Goal: Task Accomplishment & Management: Manage account settings

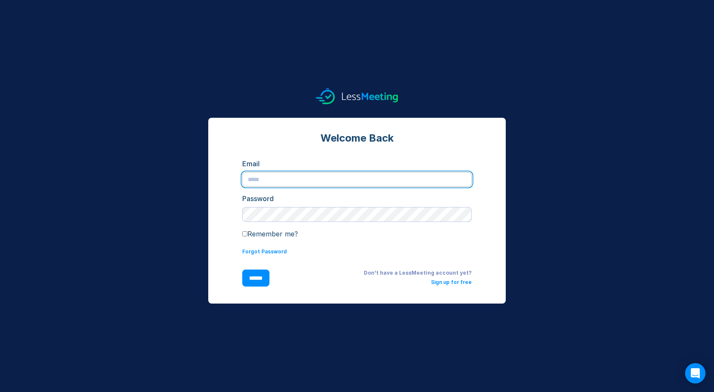
type input "**********"
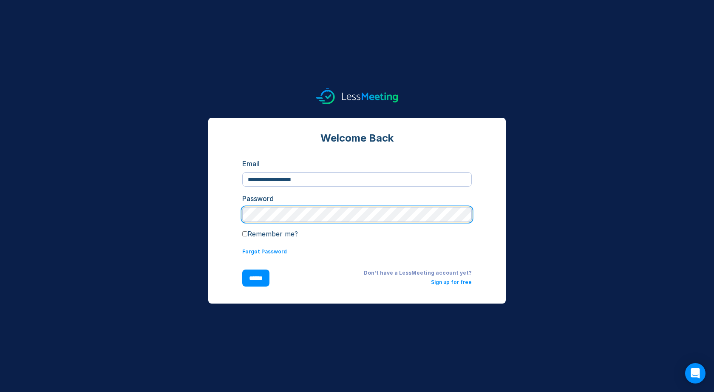
click at [258, 278] on input "******" at bounding box center [255, 278] width 27 height 17
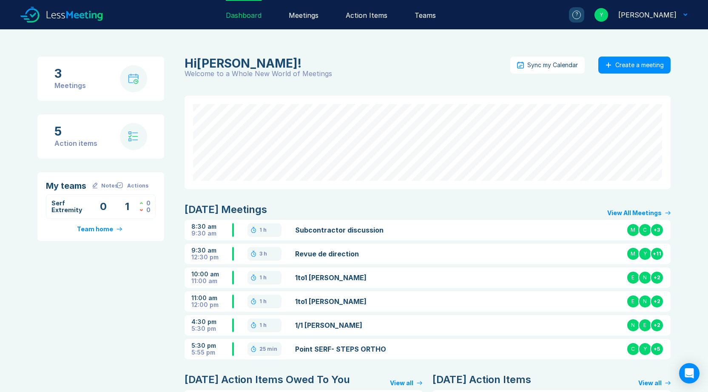
click at [351, 252] on link "Revue de direction" at bounding box center [373, 254] width 157 height 10
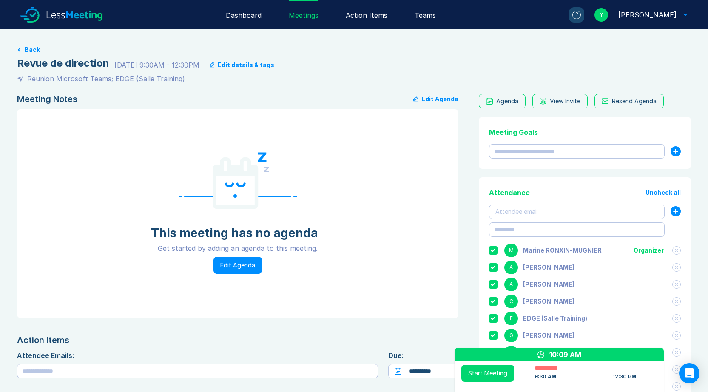
click at [230, 264] on button "Edit Agenda" at bounding box center [237, 265] width 48 height 17
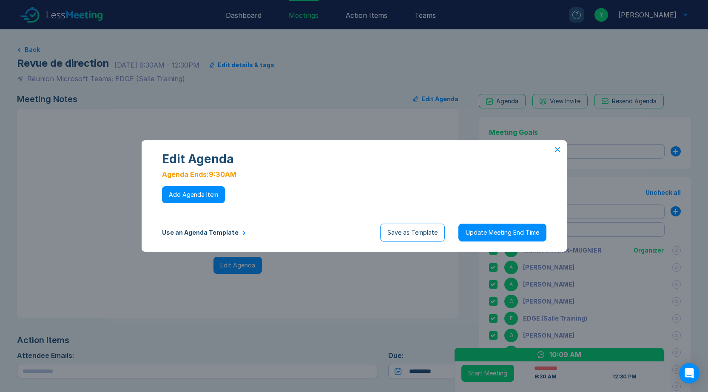
click at [198, 230] on button "Use an Agenda Template" at bounding box center [204, 232] width 84 height 7
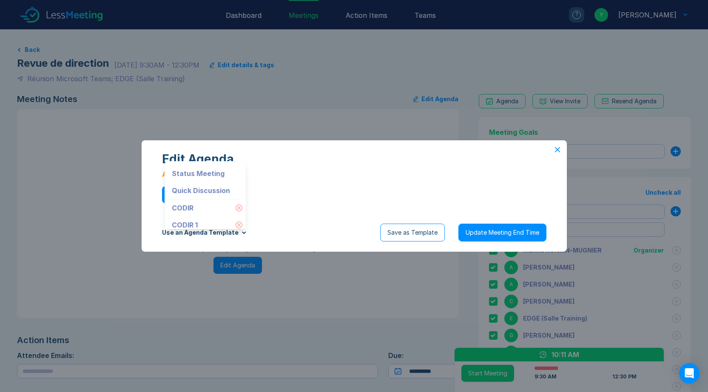
click at [237, 207] on icon at bounding box center [238, 208] width 3 height 3
click at [555, 148] on icon at bounding box center [557, 149] width 5 height 5
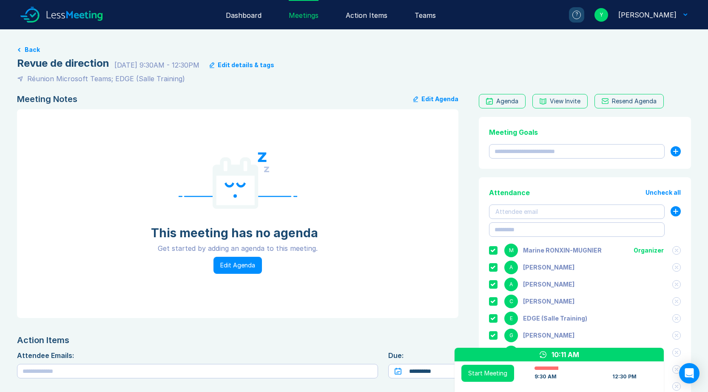
click at [669, 14] on div "[PERSON_NAME]" at bounding box center [647, 15] width 58 height 10
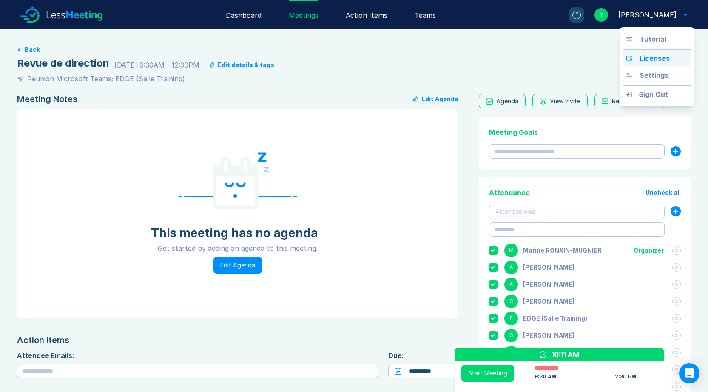
click at [646, 59] on div "Licenses" at bounding box center [654, 58] width 30 height 10
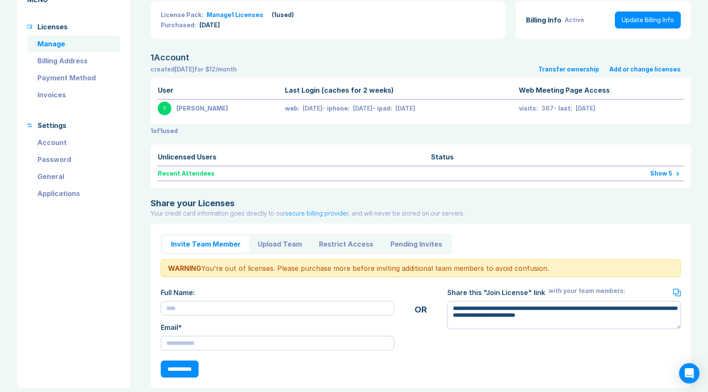
scroll to position [46, 0]
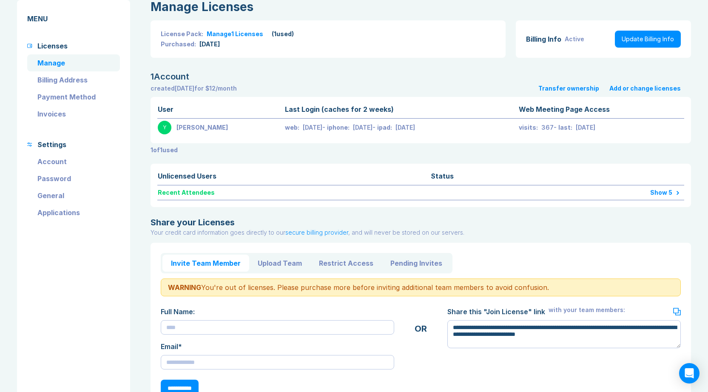
click at [560, 88] on button "Transfer ownership" at bounding box center [568, 88] width 61 height 7
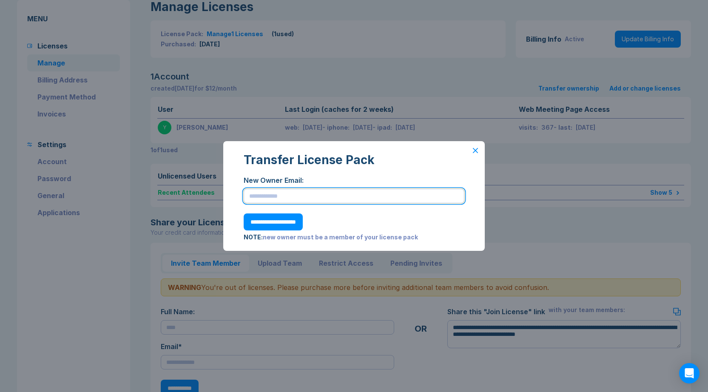
click at [281, 197] on input "text" at bounding box center [354, 196] width 221 height 14
type input "**********"
click at [474, 149] on icon at bounding box center [475, 150] width 4 height 4
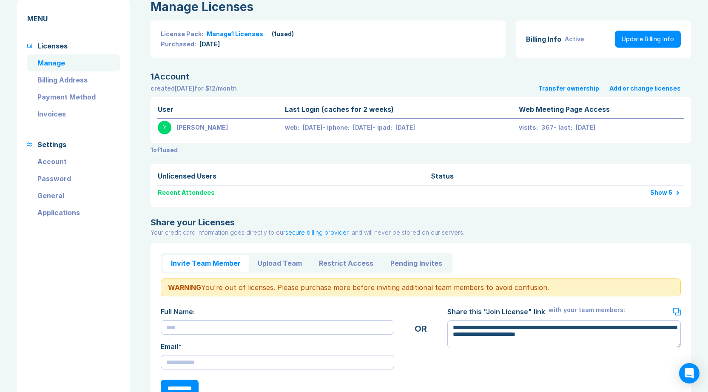
scroll to position [79, 0]
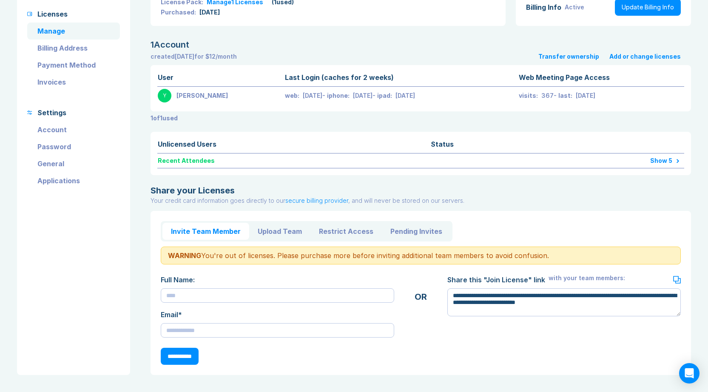
click at [395, 230] on button "Pending Invites" at bounding box center [416, 231] width 69 height 17
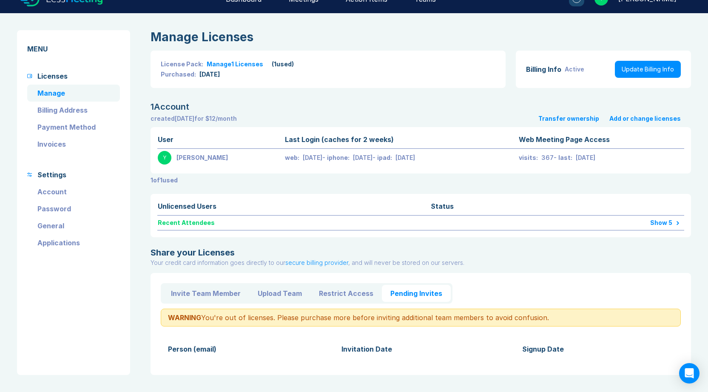
scroll to position [16, 0]
click at [347, 293] on button "Restrict Access" at bounding box center [345, 293] width 71 height 17
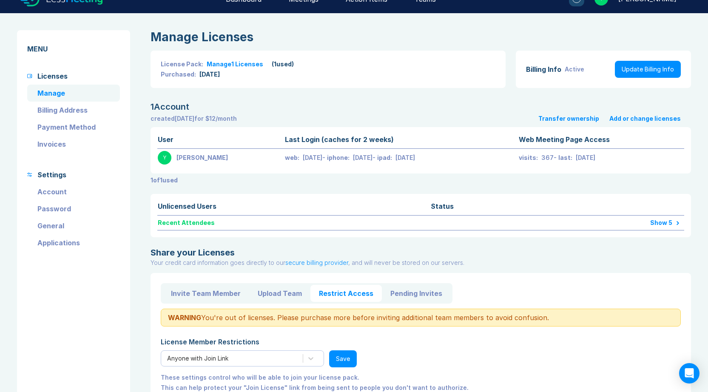
scroll to position [43, 0]
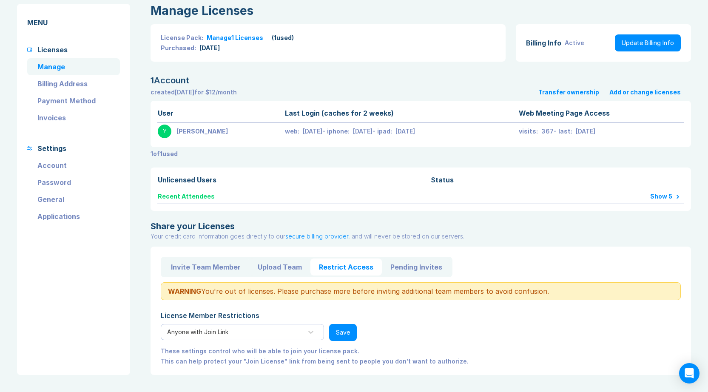
click at [282, 267] on button "Upload Team" at bounding box center [279, 267] width 61 height 17
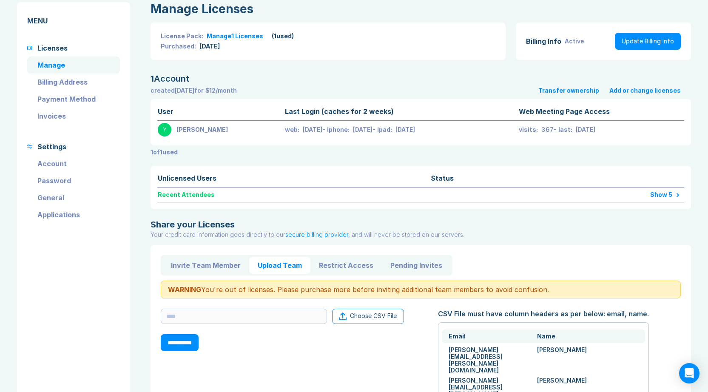
scroll to position [60, 0]
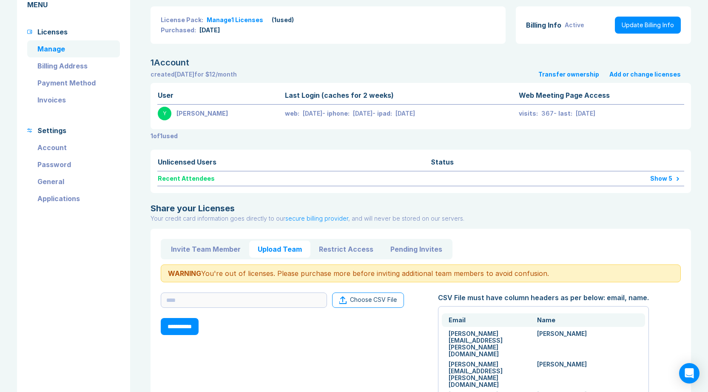
click at [198, 250] on button "Invite Team Member" at bounding box center [205, 249] width 87 height 17
type textarea "*"
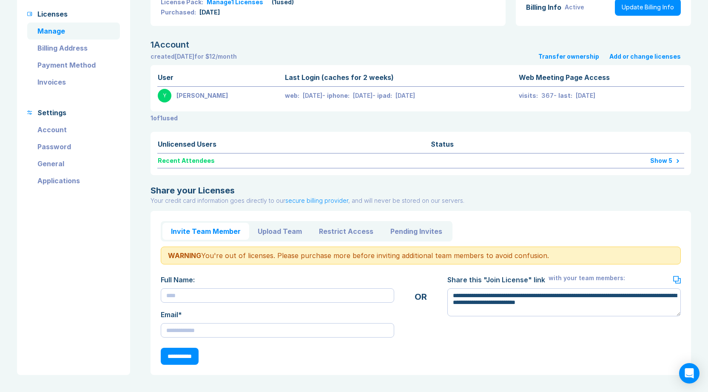
scroll to position [30, 0]
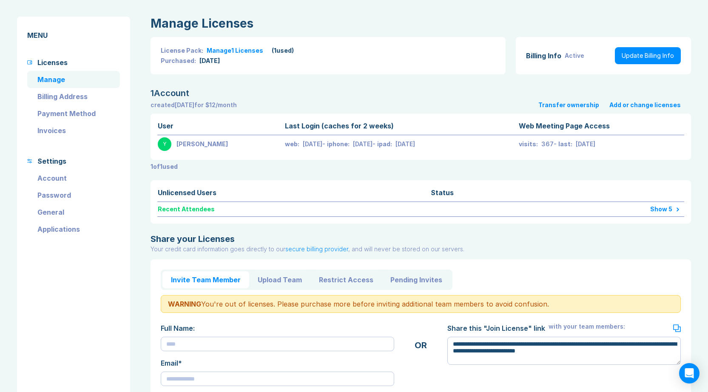
click at [659, 208] on div "Show 5" at bounding box center [609, 209] width 139 height 7
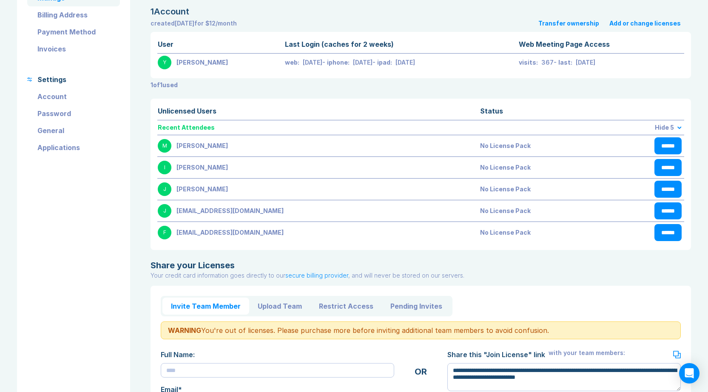
scroll to position [28, 0]
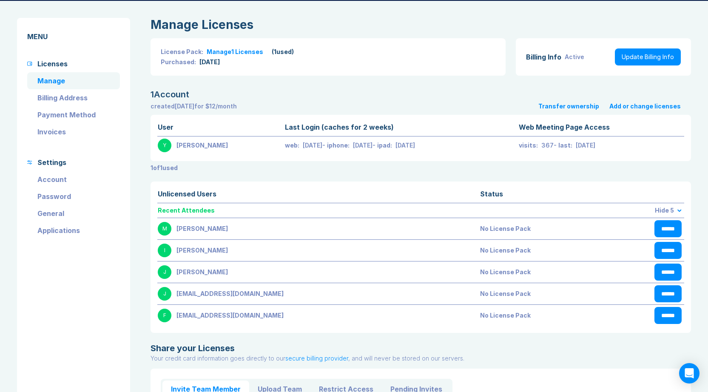
click at [632, 106] on button "Add or change licenses" at bounding box center [644, 106] width 71 height 7
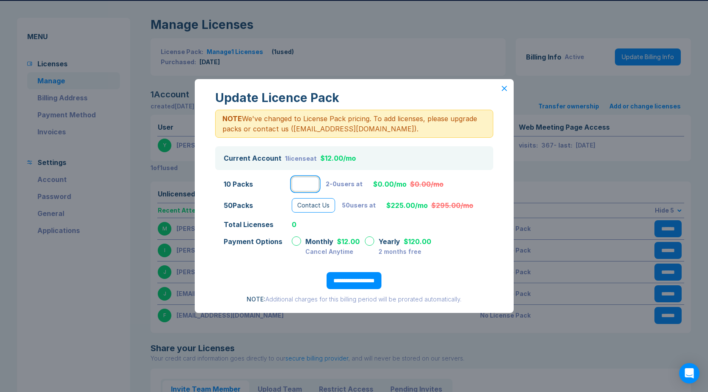
click at [306, 184] on input "*" at bounding box center [305, 184] width 27 height 14
type input "*"
click at [504, 88] on icon at bounding box center [504, 88] width 4 height 4
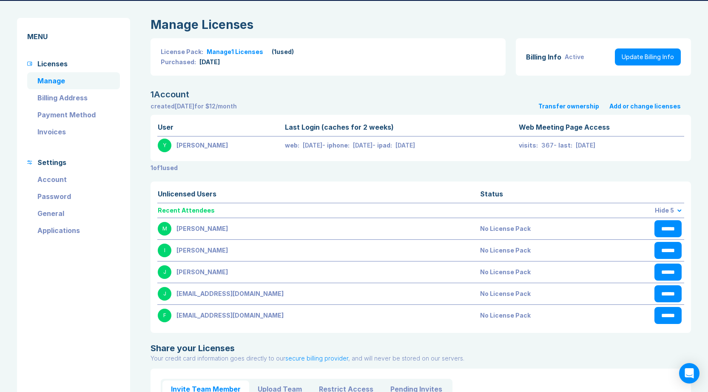
click at [566, 105] on button "Transfer ownership" at bounding box center [568, 106] width 61 height 7
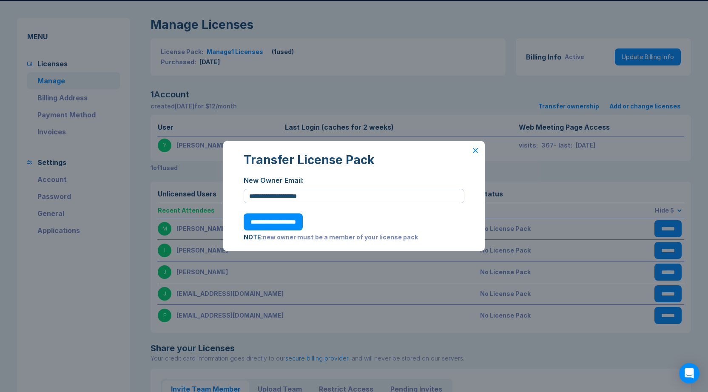
click at [268, 222] on input "**********" at bounding box center [273, 221] width 59 height 17
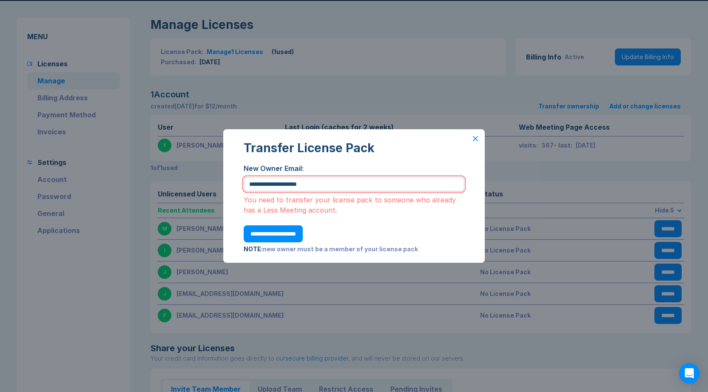
click at [474, 138] on icon at bounding box center [475, 138] width 5 height 5
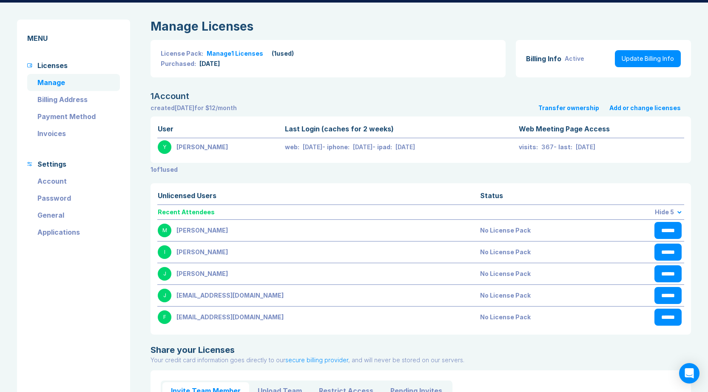
scroll to position [0, 0]
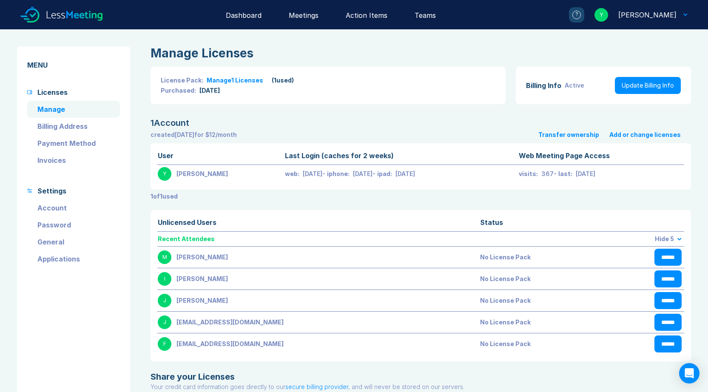
click at [654, 15] on div "[PERSON_NAME]" at bounding box center [647, 15] width 58 height 10
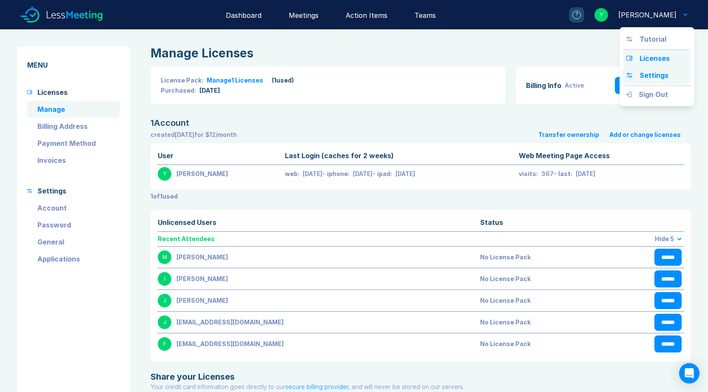
click at [649, 74] on div "Settings" at bounding box center [653, 75] width 29 height 10
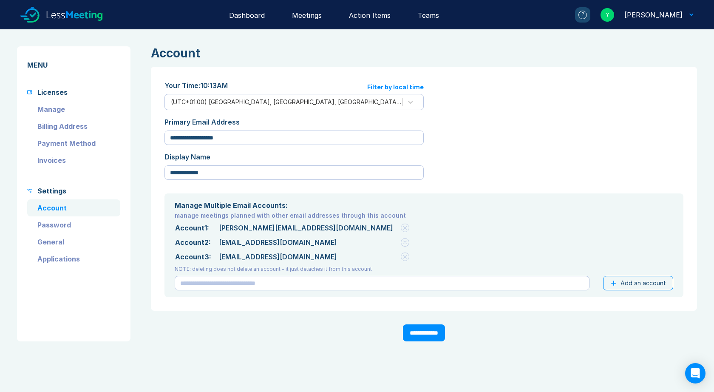
click at [54, 110] on link "Manage" at bounding box center [73, 109] width 93 height 17
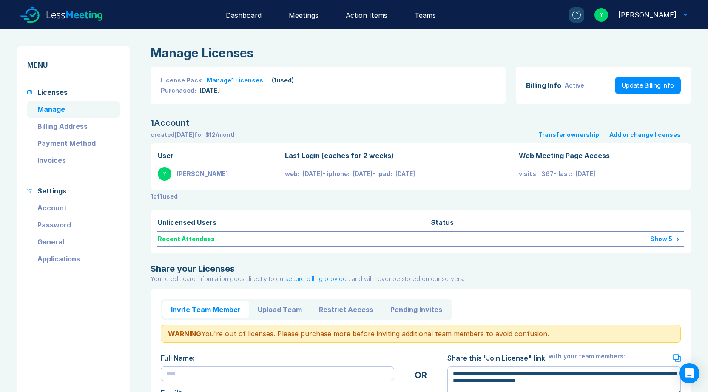
click at [59, 158] on link "Invoices" at bounding box center [73, 160] width 93 height 17
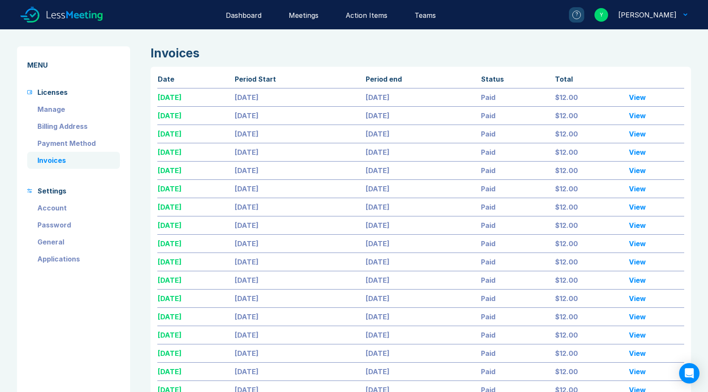
click at [652, 13] on div "[PERSON_NAME]" at bounding box center [647, 15] width 58 height 10
click at [436, 15] on div "Teams" at bounding box center [425, 14] width 21 height 29
click at [427, 15] on div "Teams" at bounding box center [425, 14] width 21 height 29
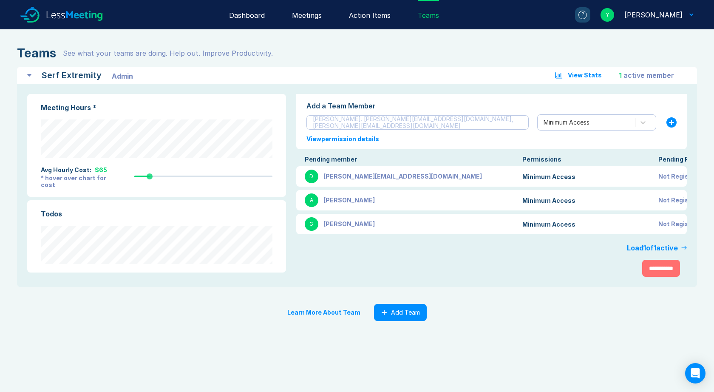
scroll to position [0, 41]
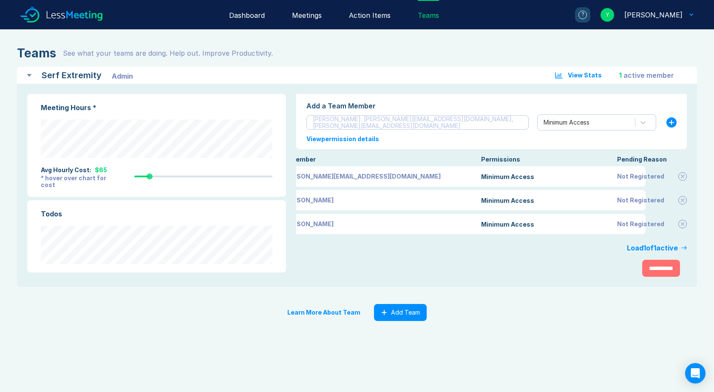
click at [682, 173] on button at bounding box center [683, 176] width 9 height 9
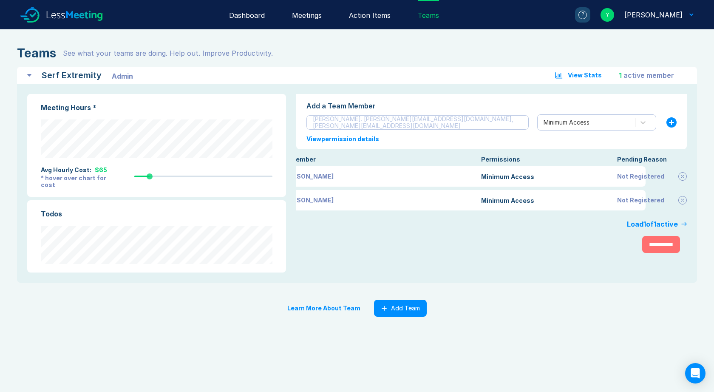
click at [682, 175] on icon at bounding box center [682, 176] width 3 height 3
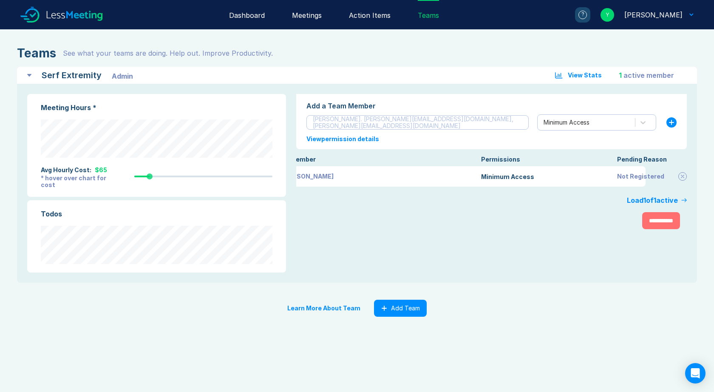
click at [349, 140] on div "View permission details" at bounding box center [492, 139] width 370 height 7
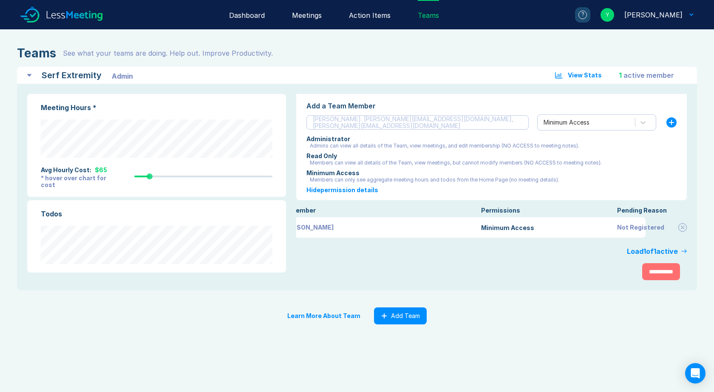
click at [255, 16] on div "Dashboard" at bounding box center [247, 14] width 36 height 29
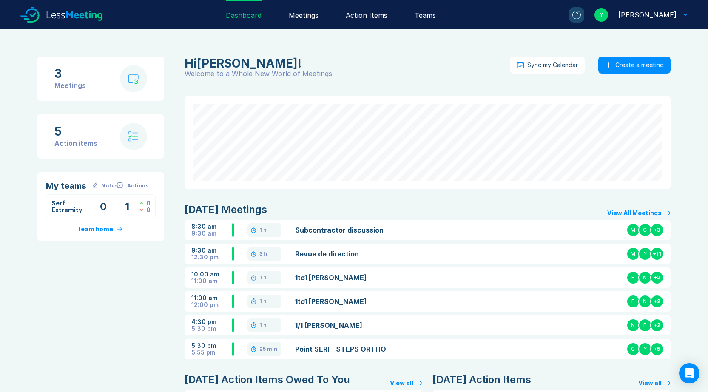
click at [309, 15] on div "Meetings" at bounding box center [304, 14] width 30 height 29
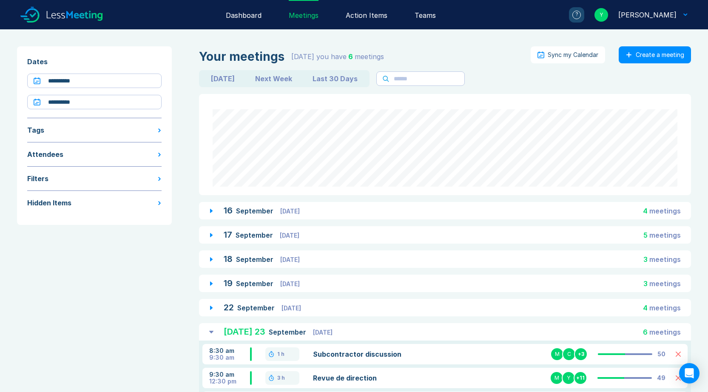
click at [581, 14] on div "?" at bounding box center [576, 15] width 9 height 9
click at [49, 152] on div "Attendees" at bounding box center [45, 154] width 36 height 10
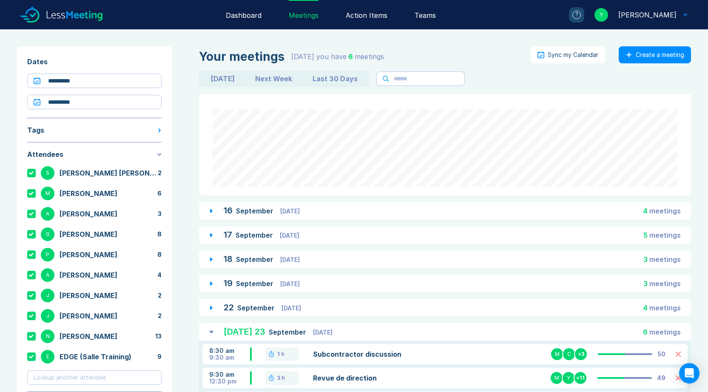
click at [158, 155] on icon at bounding box center [159, 154] width 4 height 3
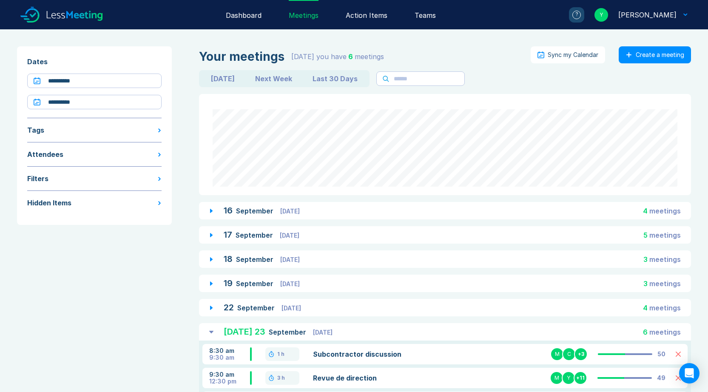
click at [158, 131] on icon at bounding box center [159, 130] width 3 height 4
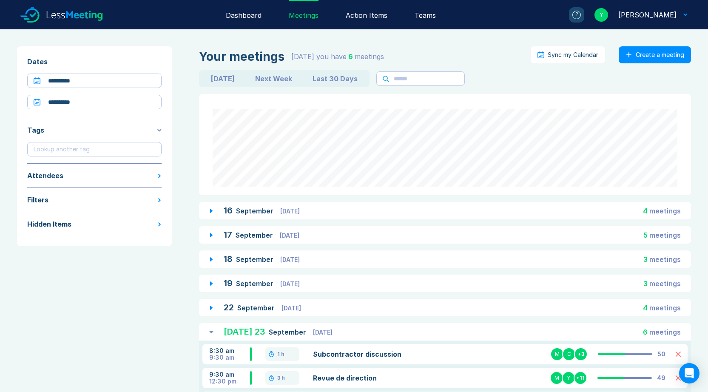
click at [158, 131] on icon at bounding box center [159, 130] width 4 height 3
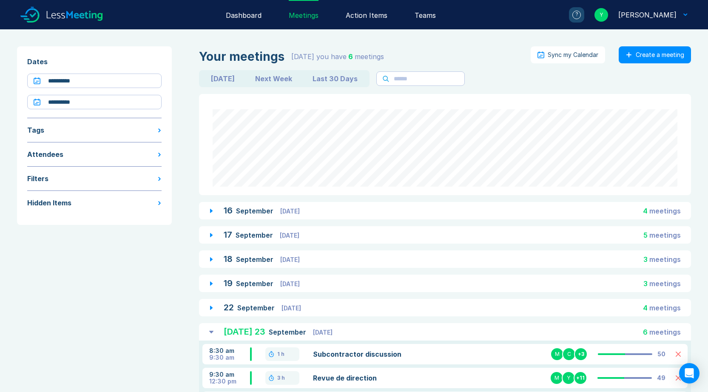
click at [159, 176] on div "Filters" at bounding box center [94, 178] width 134 height 10
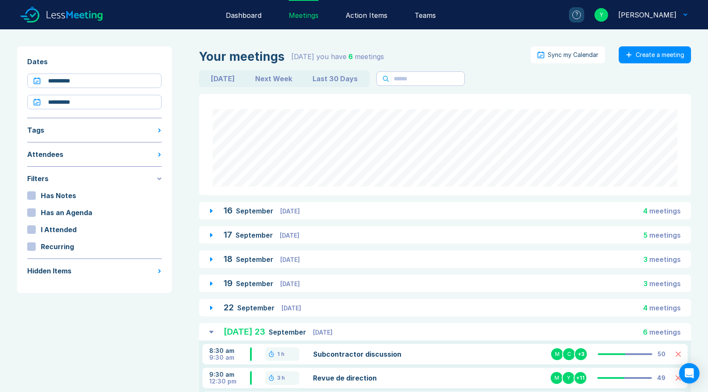
click at [159, 176] on div "Filters" at bounding box center [94, 178] width 134 height 10
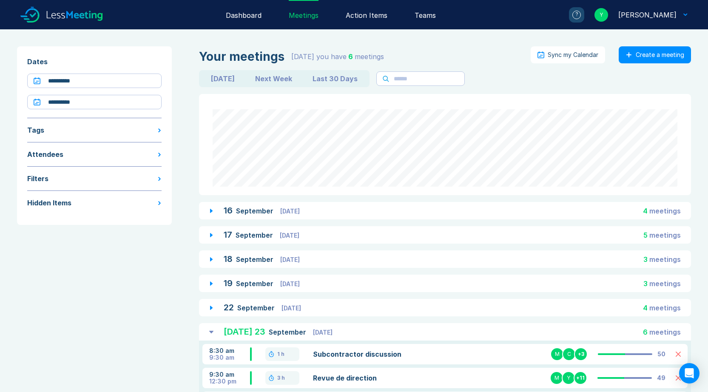
click at [158, 202] on icon at bounding box center [159, 203] width 3 height 4
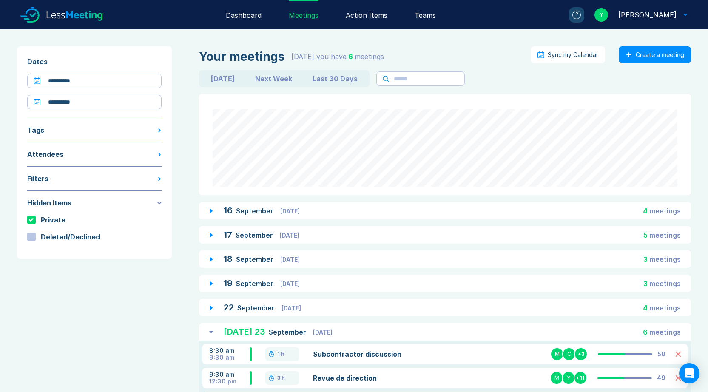
click at [157, 203] on div "Hidden Items" at bounding box center [94, 203] width 134 height 10
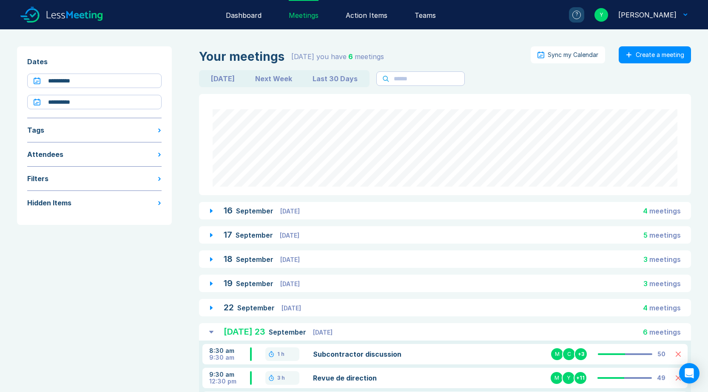
click at [250, 15] on div "Dashboard" at bounding box center [244, 14] width 36 height 29
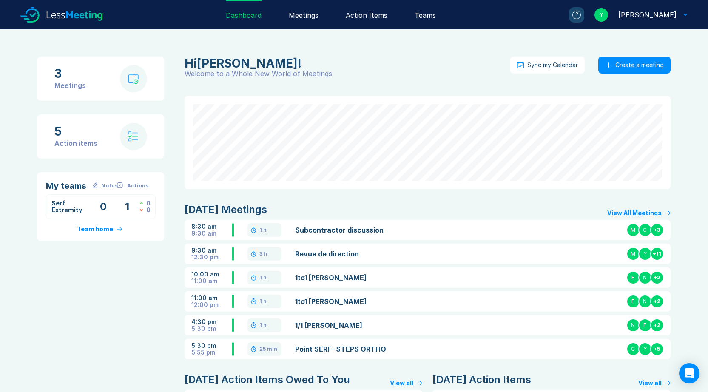
click at [355, 230] on link "Subcontractor discussion" at bounding box center [373, 230] width 157 height 10
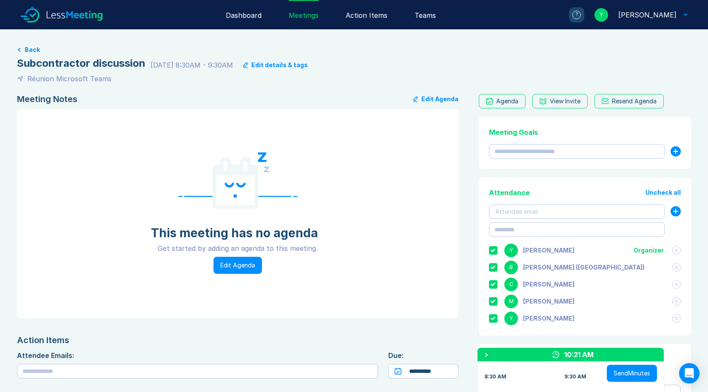
click at [496, 99] on div "Agenda" at bounding box center [507, 101] width 22 height 7
click at [427, 14] on div "Teams" at bounding box center [425, 14] width 21 height 29
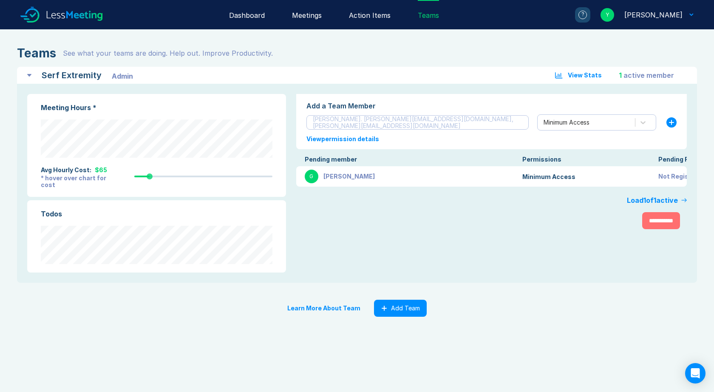
click at [631, 74] on div "active member" at bounding box center [649, 75] width 51 height 10
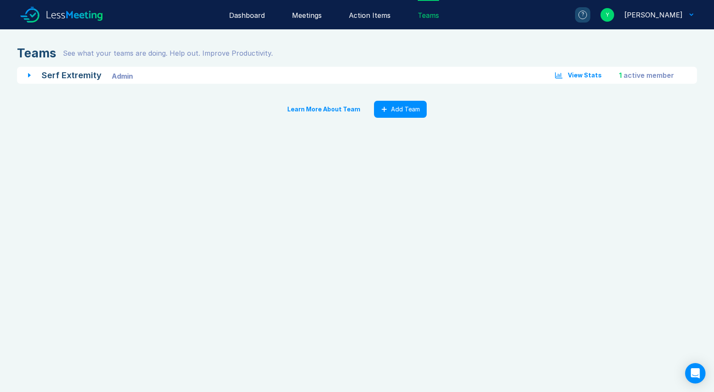
click at [561, 75] on icon at bounding box center [559, 75] width 8 height 6
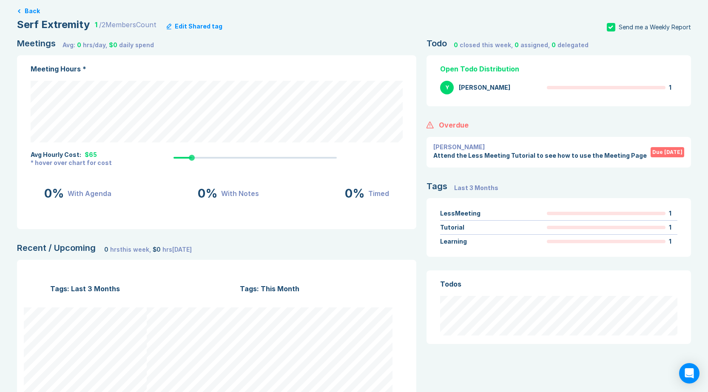
scroll to position [1, 0]
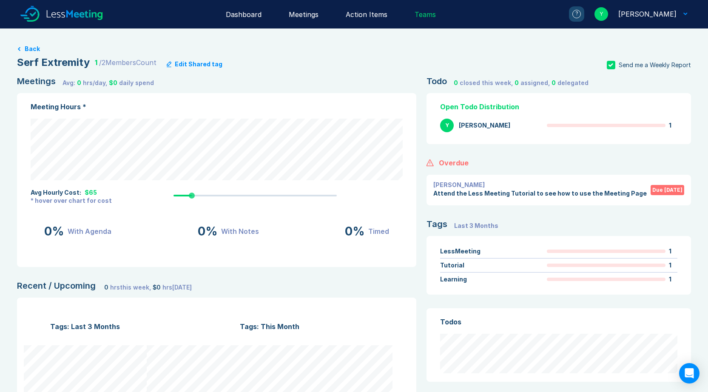
click at [667, 14] on div "[PERSON_NAME]" at bounding box center [647, 14] width 58 height 10
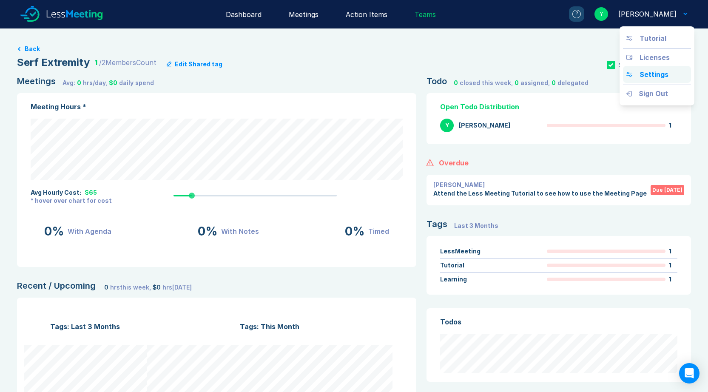
click at [649, 71] on div "Settings" at bounding box center [653, 74] width 29 height 10
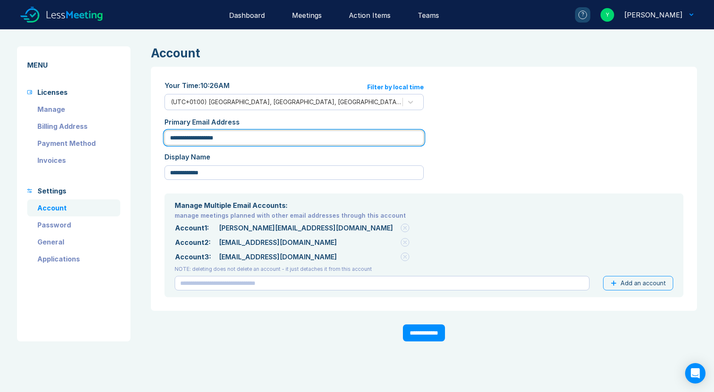
drag, startPoint x: 251, startPoint y: 136, endPoint x: 162, endPoint y: 137, distance: 88.4
type input "*"
type input "**********"
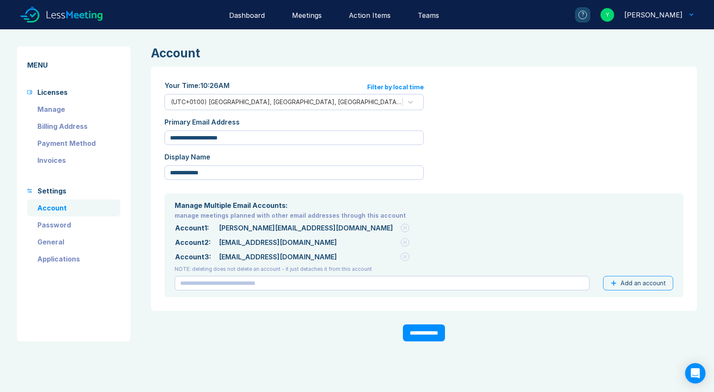
click at [418, 333] on input "**********" at bounding box center [424, 332] width 42 height 17
